Goal: Transaction & Acquisition: Purchase product/service

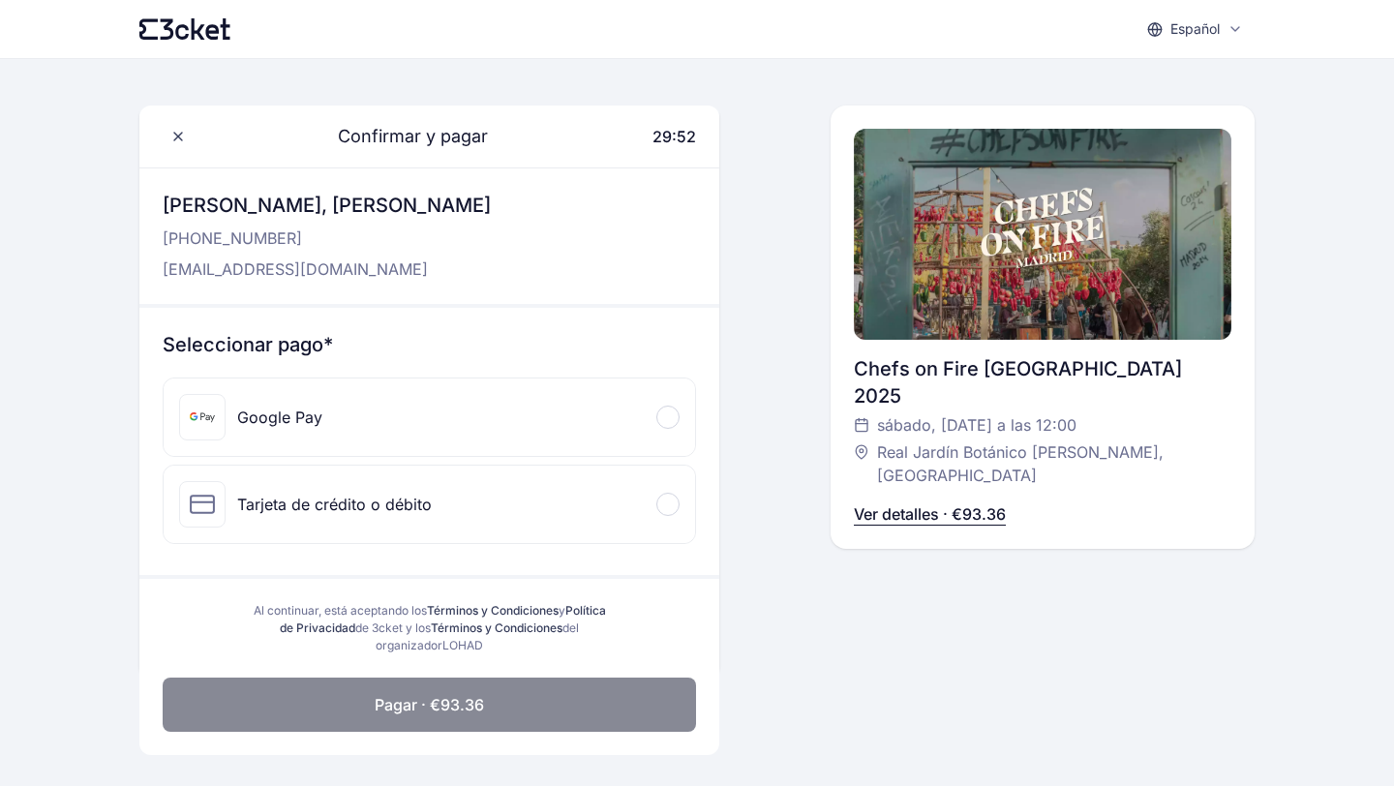
click at [675, 420] on div at bounding box center [667, 417] width 23 height 23
